Goal: Navigation & Orientation: Find specific page/section

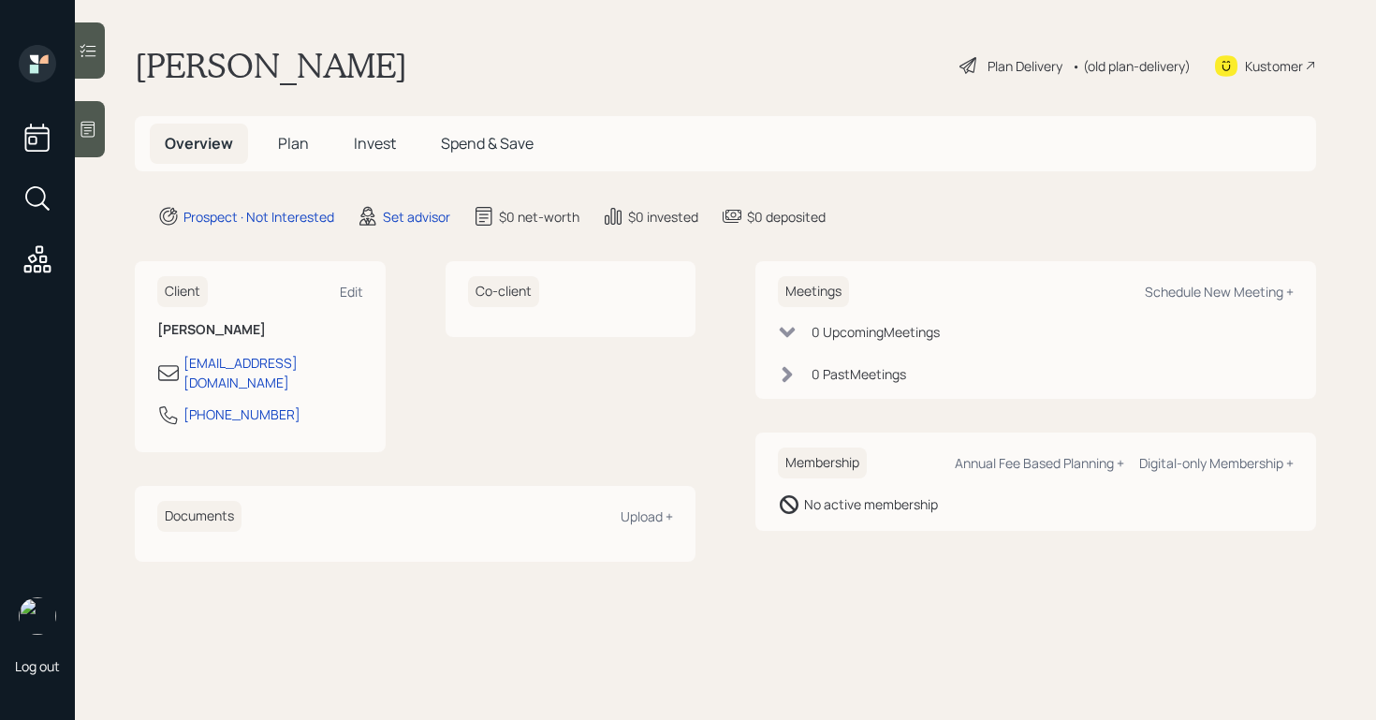
click at [90, 136] on icon at bounding box center [88, 130] width 14 height 16
